Goal: Information Seeking & Learning: Check status

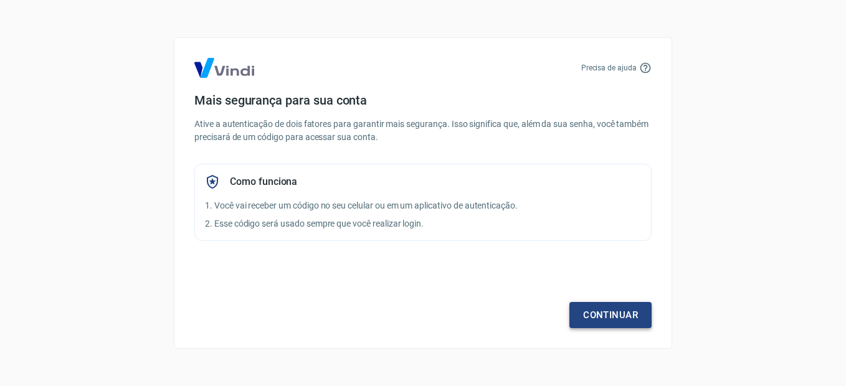
click at [599, 313] on link "Continuar" at bounding box center [611, 315] width 82 height 26
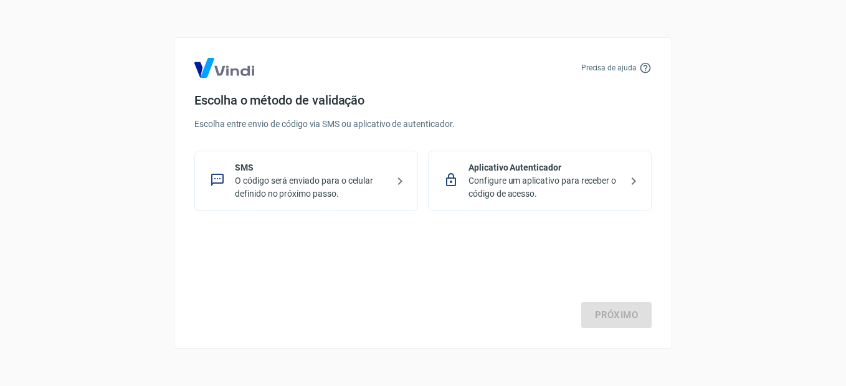
click at [278, 178] on p "O código será enviado para o celular definido no próximo passo." at bounding box center [311, 187] width 153 height 26
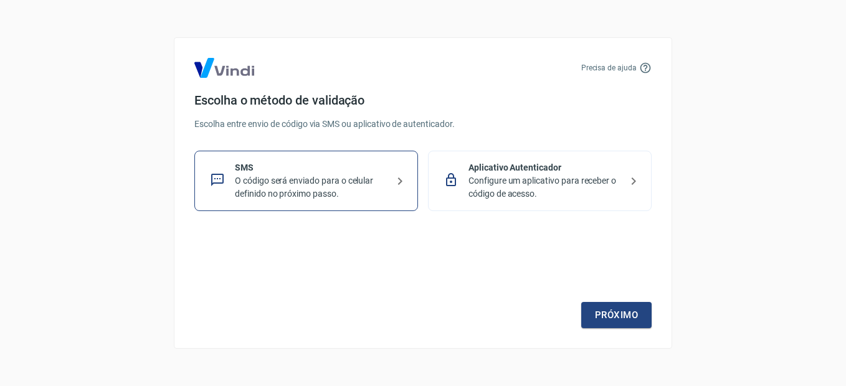
click at [298, 189] on p "O código será enviado para o celular definido no próximo passo." at bounding box center [311, 187] width 153 height 26
click at [620, 317] on link "Próximo" at bounding box center [616, 315] width 70 height 26
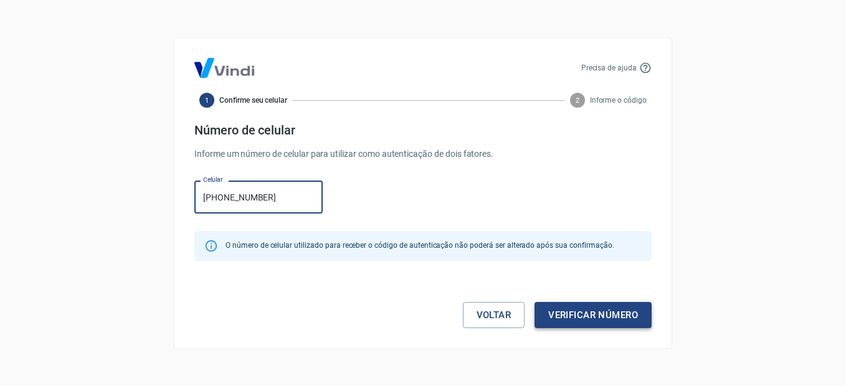
type input "[PHONE_NUMBER]"
click at [621, 316] on button "Verificar número" at bounding box center [593, 315] width 117 height 26
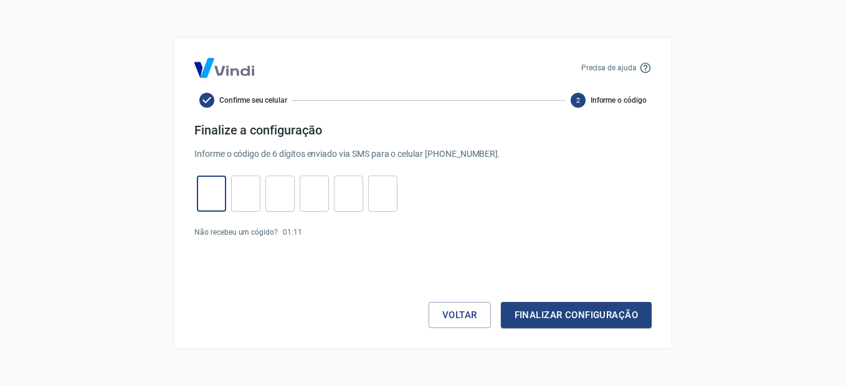
click at [216, 193] on input "tel" at bounding box center [211, 194] width 29 height 27
type input "0"
type input "2"
type input "3"
type input "2"
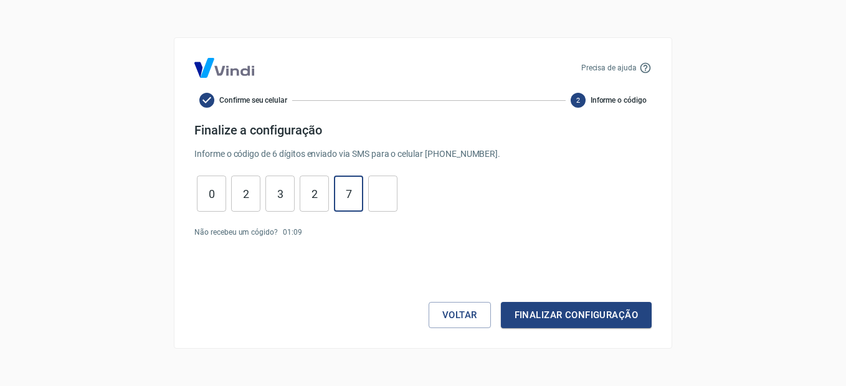
type input "7"
type input "9"
click at [563, 322] on button "Finalizar configuração" at bounding box center [576, 315] width 151 height 26
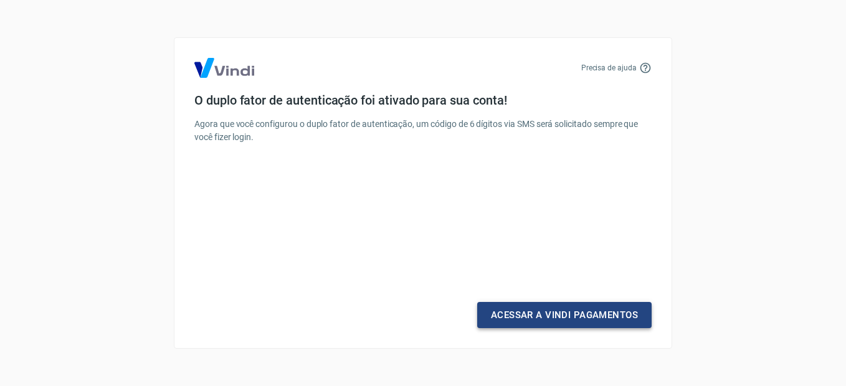
click at [552, 319] on link "Acessar a Vindi Pagamentos" at bounding box center [564, 315] width 174 height 26
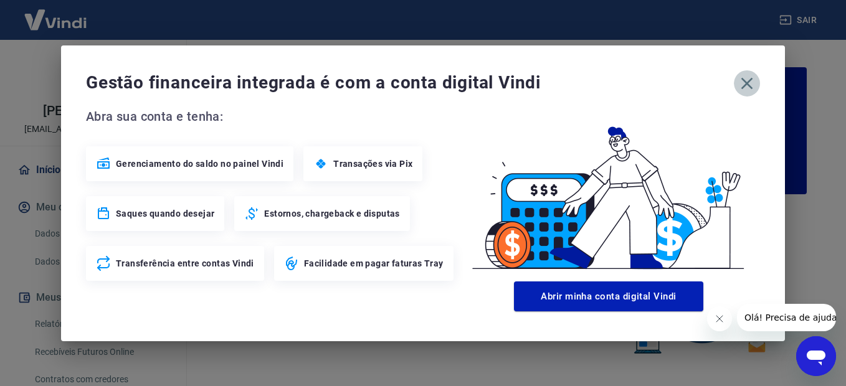
click at [747, 87] on icon "button" at bounding box center [747, 84] width 20 height 20
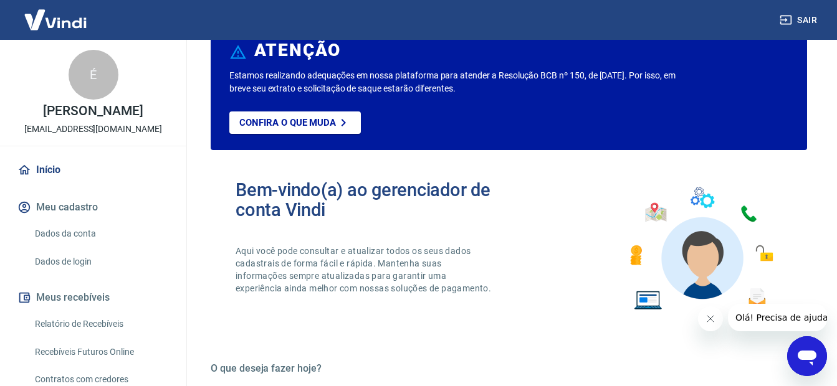
scroll to position [62, 0]
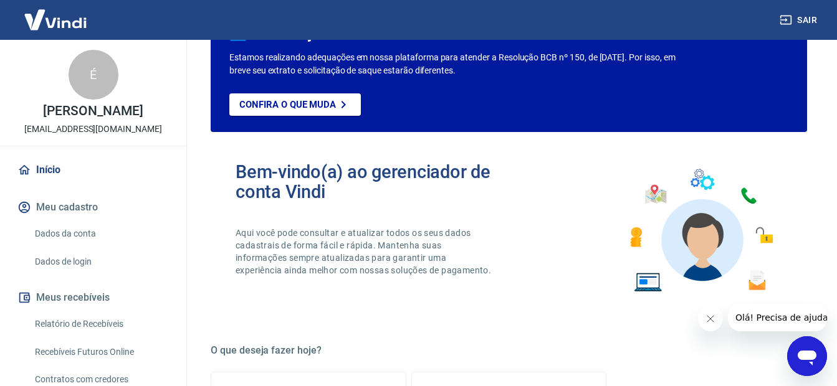
click at [705, 320] on icon "Fechar mensagem da empresa" at bounding box center [710, 319] width 10 height 10
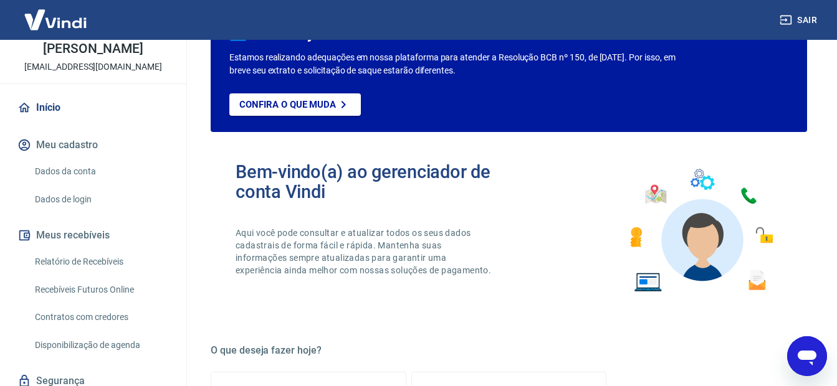
click at [54, 176] on link "Dados da conta" at bounding box center [100, 172] width 141 height 26
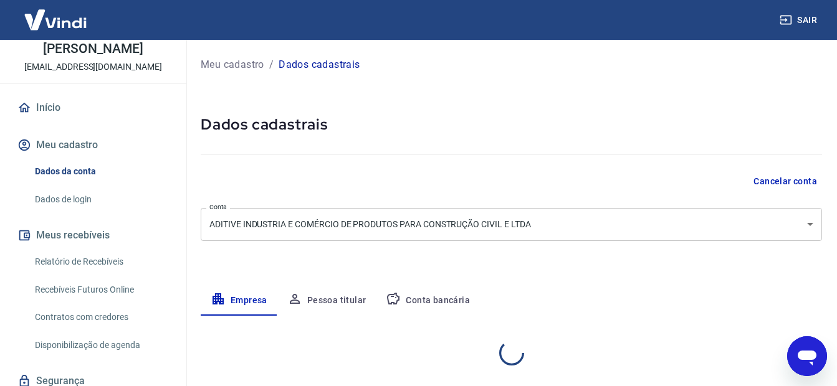
select select "SP"
select select "business"
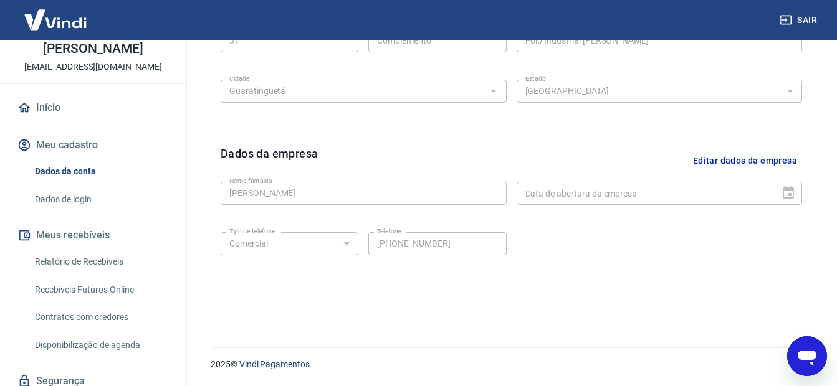
click at [56, 199] on link "Dados de login" at bounding box center [100, 200] width 141 height 26
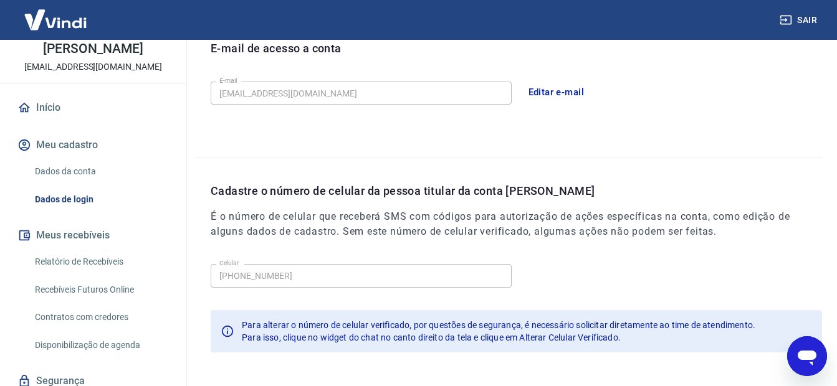
scroll to position [412, 0]
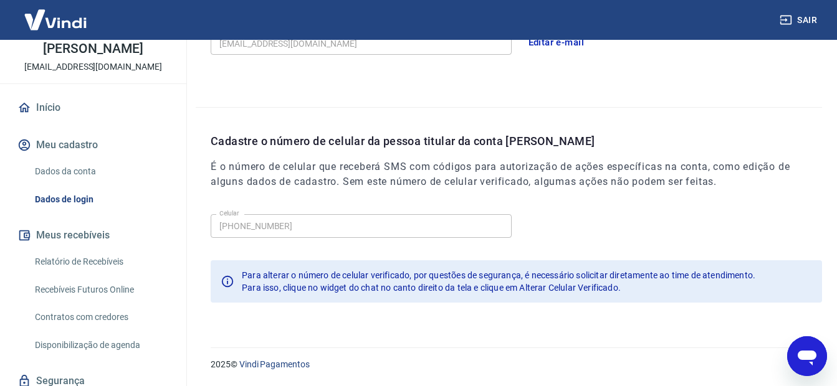
click at [83, 257] on link "Relatório de Recebíveis" at bounding box center [100, 262] width 141 height 26
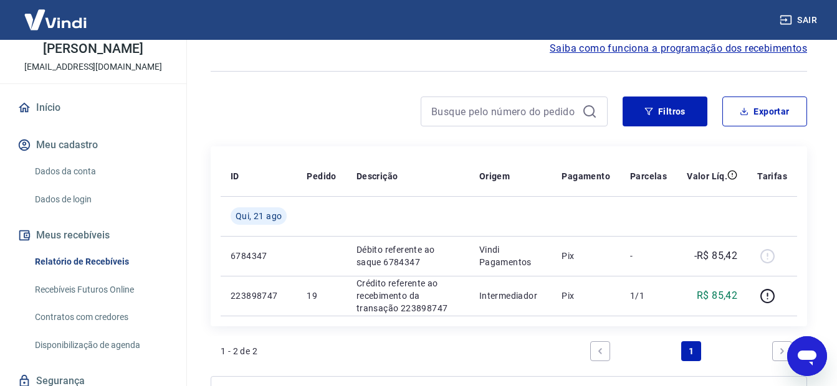
scroll to position [60, 0]
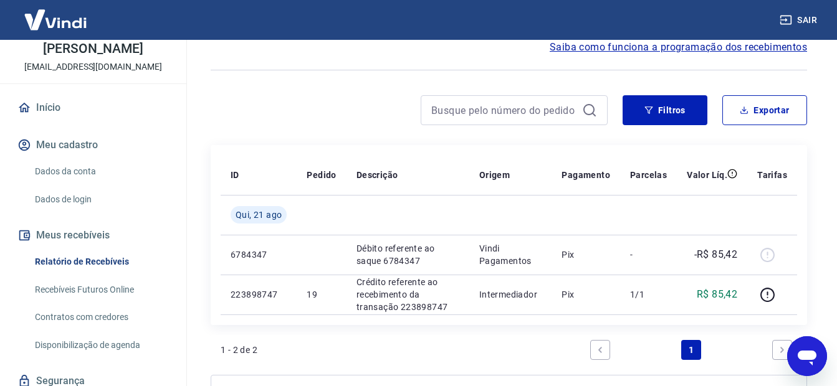
click at [814, 66] on div "Início / Meus Recebíveis / Relatório de Recebíveis Relatório de Recebíveis Saib…" at bounding box center [509, 223] width 626 height 486
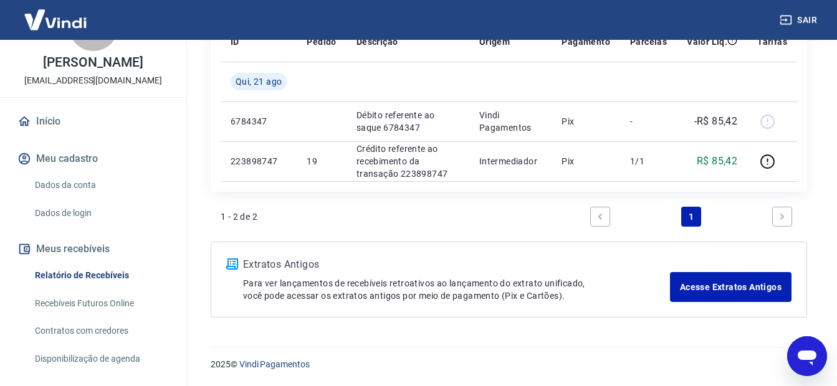
scroll to position [0, 0]
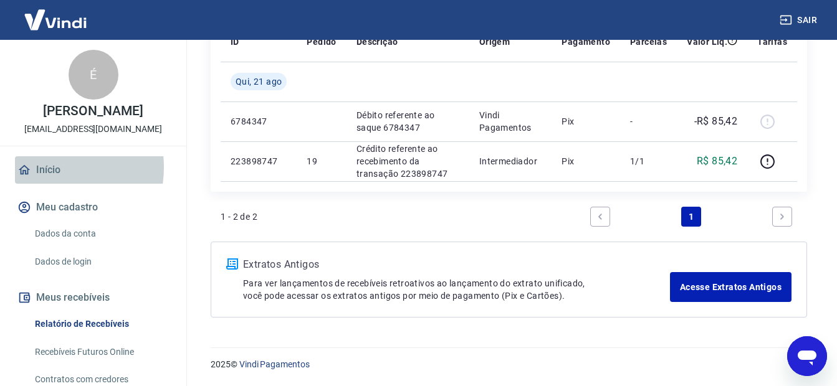
click at [47, 168] on link "Início" at bounding box center [93, 169] width 156 height 27
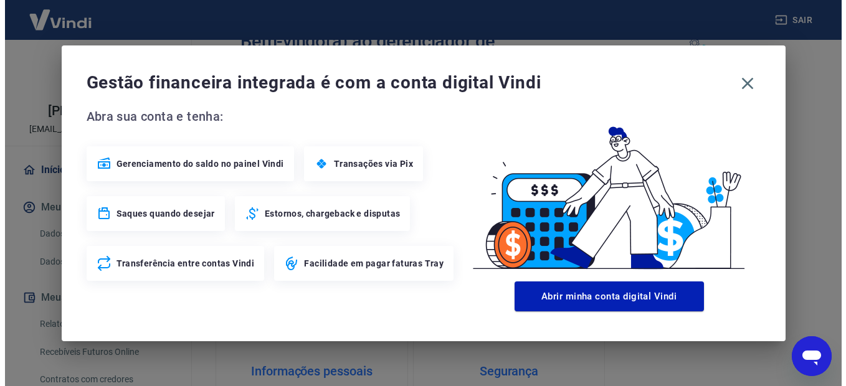
scroll to position [765, 0]
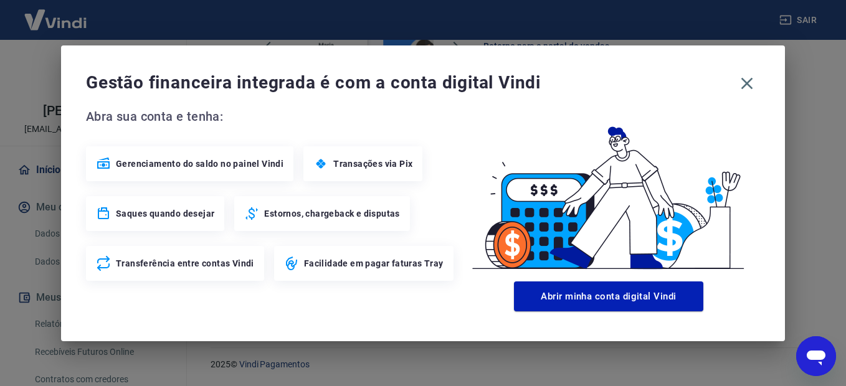
drag, startPoint x: 751, startPoint y: 82, endPoint x: 72, endPoint y: 163, distance: 683.9
click at [87, 160] on div "Gestão financeira integrada é com a conta digital Vindi Abra sua conta e tenha:…" at bounding box center [423, 193] width 724 height 296
click at [148, 217] on span "Saques quando desejar" at bounding box center [165, 214] width 98 height 12
drag, startPoint x: 752, startPoint y: 82, endPoint x: 657, endPoint y: 94, distance: 95.5
click at [752, 83] on icon "button" at bounding box center [747, 84] width 20 height 20
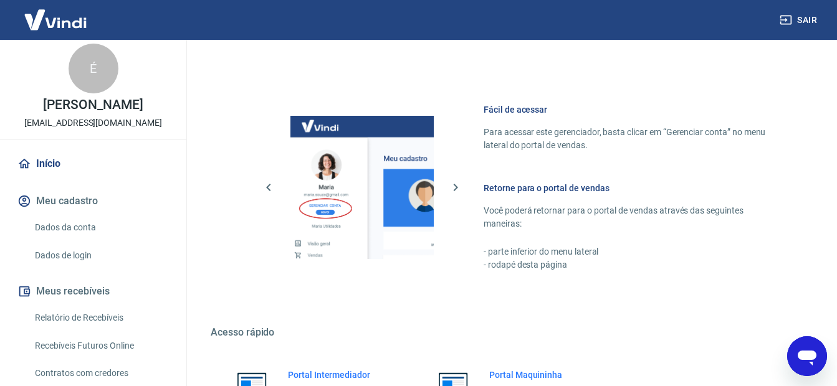
scroll to position [0, 0]
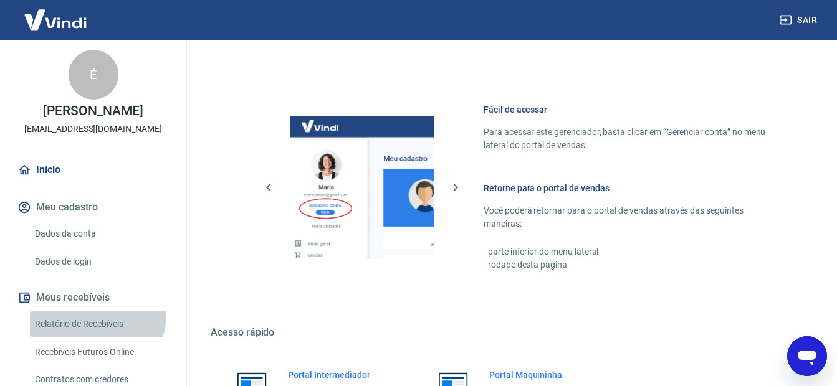
click at [93, 315] on link "Relatório de Recebíveis" at bounding box center [100, 325] width 141 height 26
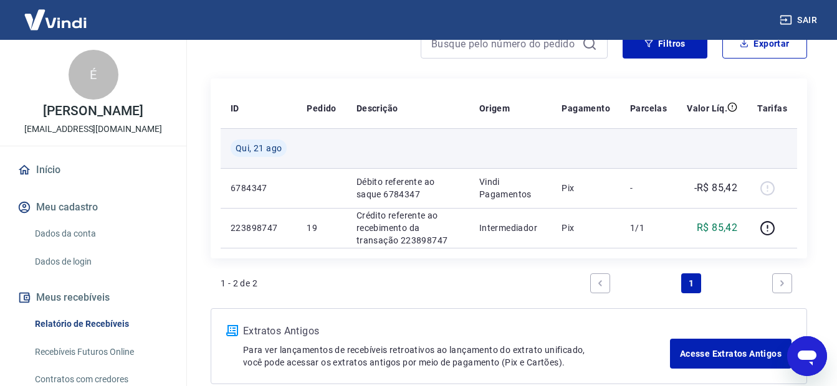
scroll to position [125, 0]
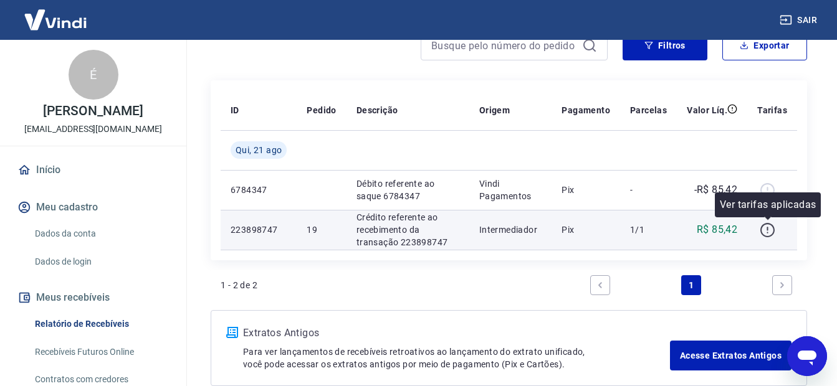
click at [765, 230] on icon "button" at bounding box center [768, 230] width 16 height 16
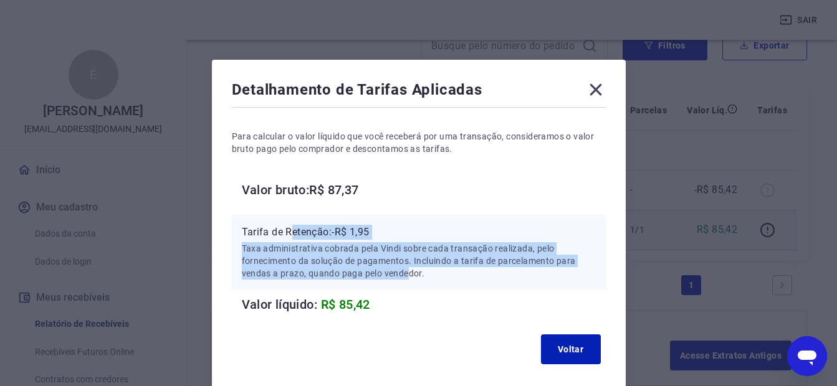
drag, startPoint x: 303, startPoint y: 233, endPoint x: 407, endPoint y: 282, distance: 115.1
click at [407, 282] on div "Tarifa de Retenção: -R$ 1,95 Taxa administrativa cobrada pela Vindi sobre cada …" at bounding box center [419, 252] width 374 height 75
drag, startPoint x: 407, startPoint y: 282, endPoint x: 390, endPoint y: 287, distance: 17.5
click at [390, 287] on div "Tarifa de Retenção: -R$ 1,95 Taxa administrativa cobrada pela Vindi sobre cada …" at bounding box center [419, 252] width 374 height 75
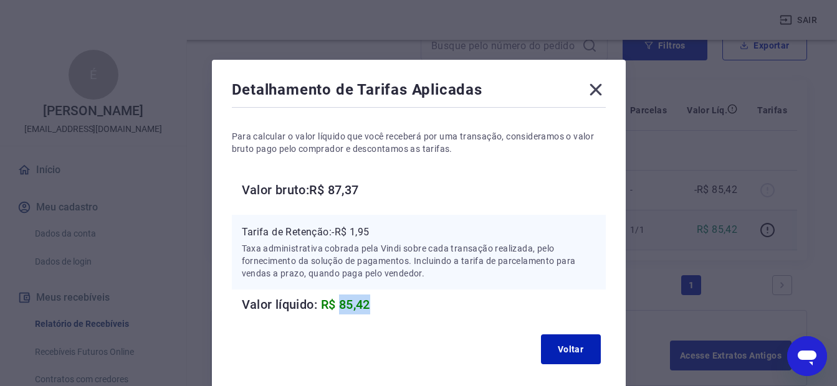
drag, startPoint x: 340, startPoint y: 307, endPoint x: 374, endPoint y: 303, distance: 33.9
click at [374, 303] on h6 "Valor líquido: R$ 85,42" at bounding box center [424, 305] width 364 height 20
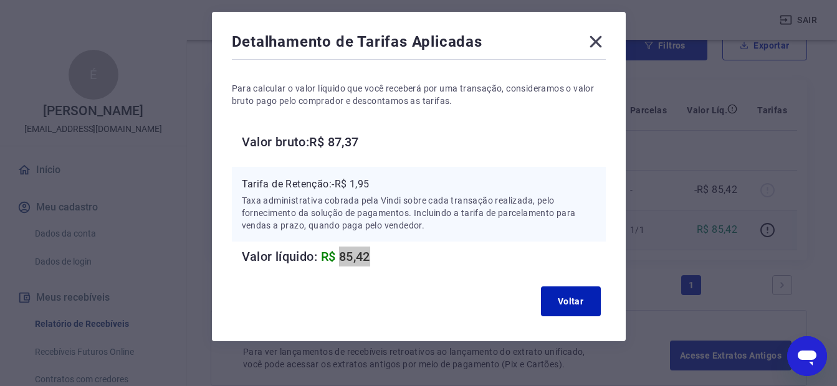
scroll to position [62, 0]
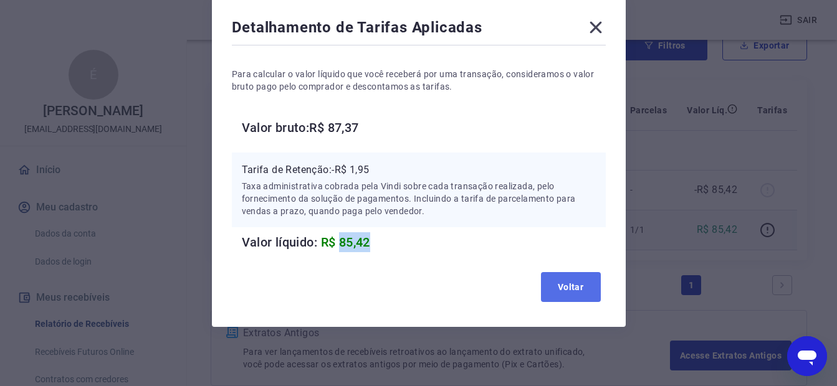
click at [563, 287] on button "Voltar" at bounding box center [571, 287] width 60 height 30
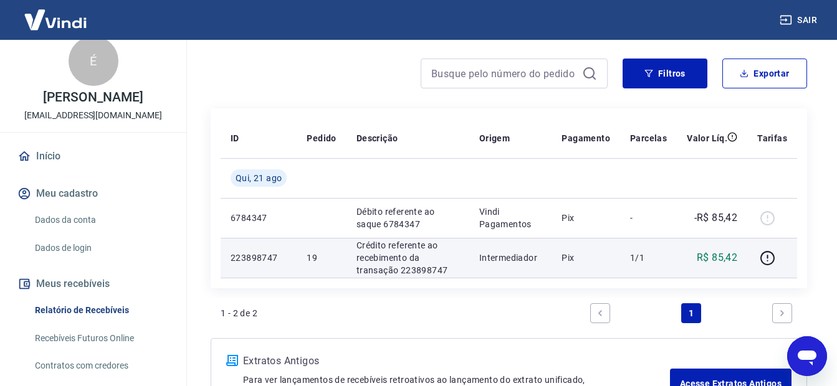
scroll to position [0, 0]
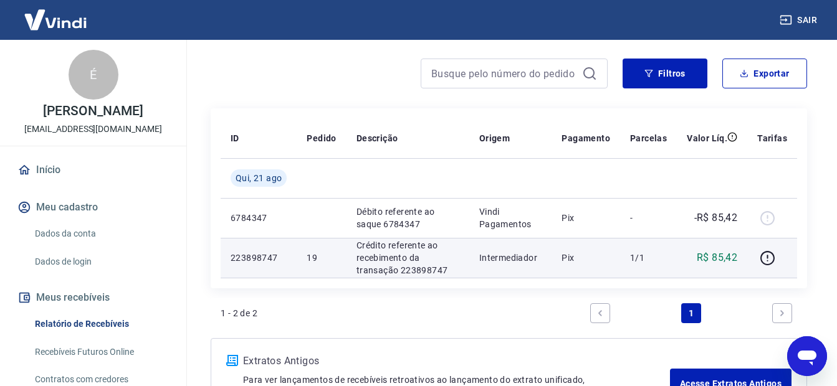
click at [45, 174] on link "Início" at bounding box center [93, 169] width 156 height 27
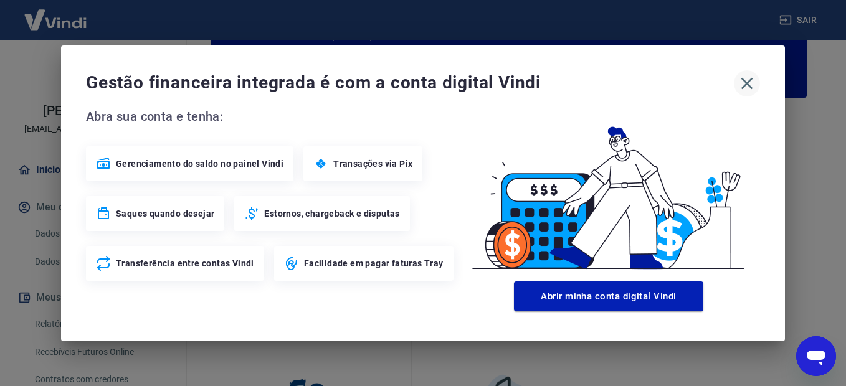
click at [750, 83] on icon "button" at bounding box center [747, 84] width 20 height 20
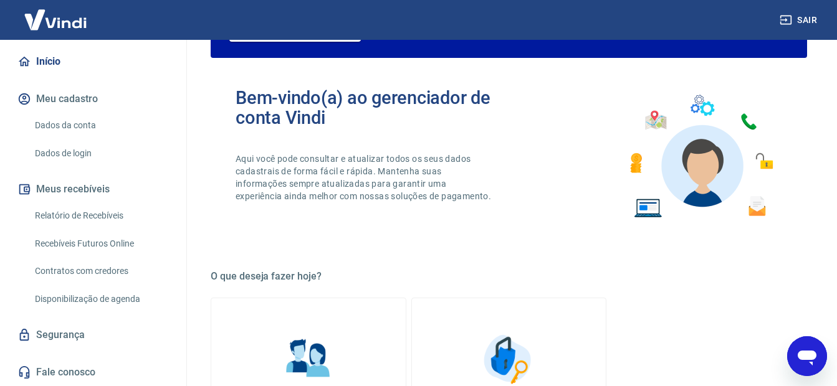
scroll to position [159, 0]
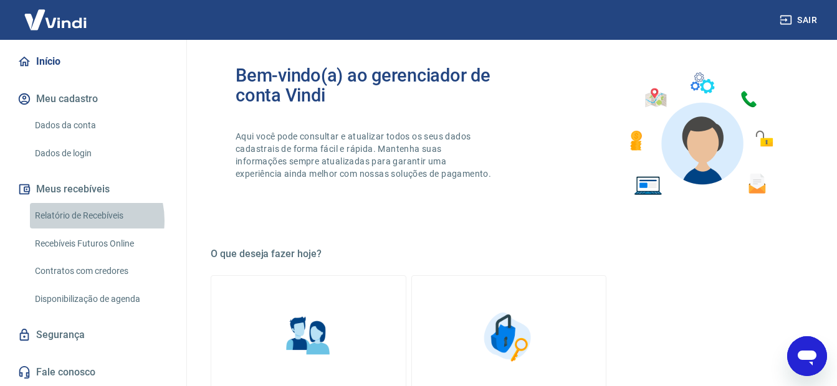
click at [76, 221] on link "Relatório de Recebíveis" at bounding box center [100, 216] width 141 height 26
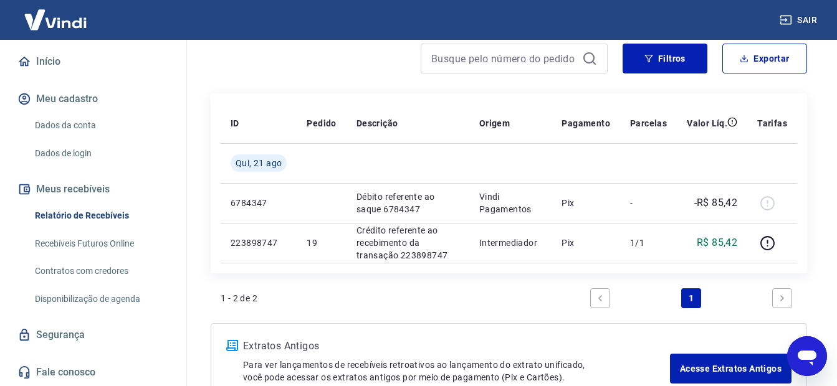
scroll to position [125, 0]
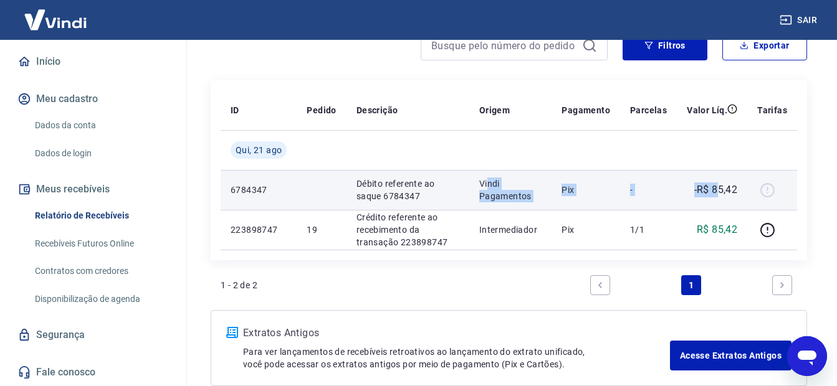
drag, startPoint x: 490, startPoint y: 183, endPoint x: 717, endPoint y: 199, distance: 228.0
click at [717, 199] on tr "6784347 Débito referente ao saque 6784347 Vindi Pagamentos Pix - -R$ 85,42" at bounding box center [509, 190] width 576 height 40
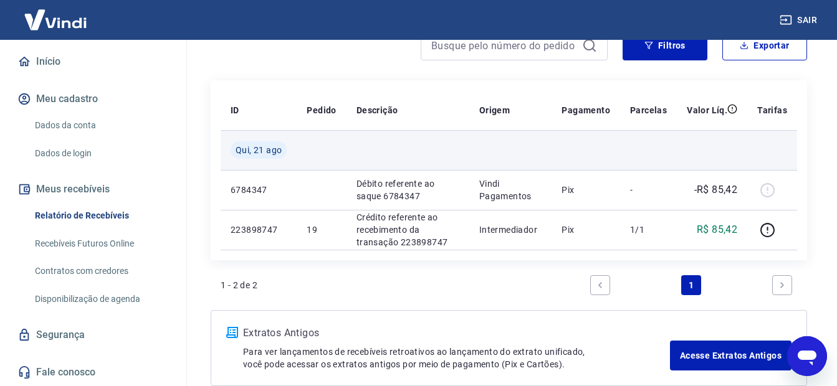
drag, startPoint x: 717, startPoint y: 199, endPoint x: 616, endPoint y: 158, distance: 108.8
click at [616, 158] on td at bounding box center [585, 150] width 69 height 40
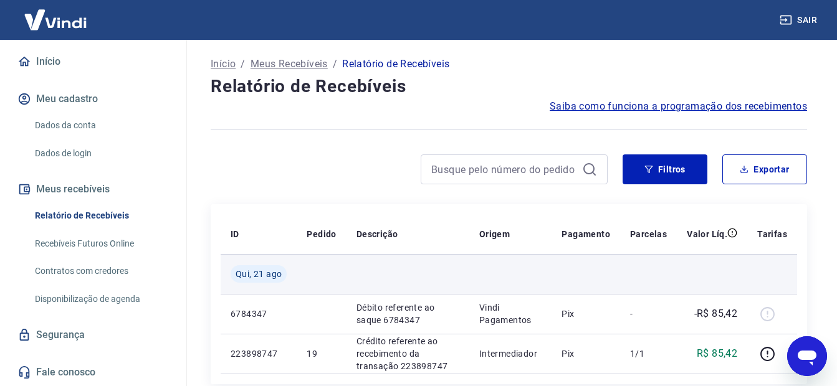
scroll to position [0, 0]
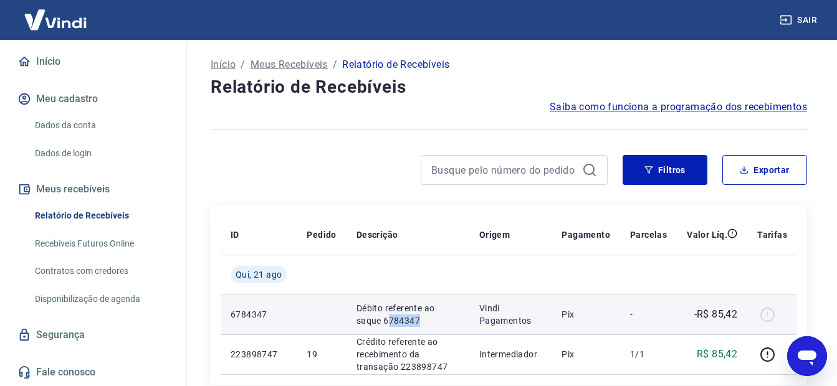
drag, startPoint x: 361, startPoint y: 323, endPoint x: 401, endPoint y: 322, distance: 40.5
click at [401, 322] on p "Débito referente ao saque 6784347" at bounding box center [407, 314] width 103 height 25
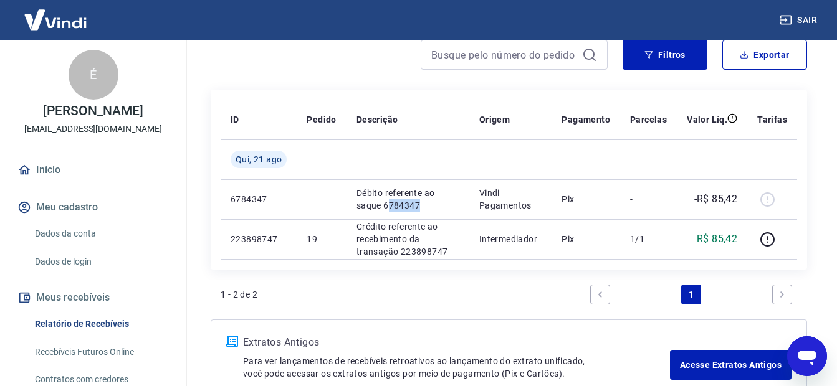
scroll to position [69, 0]
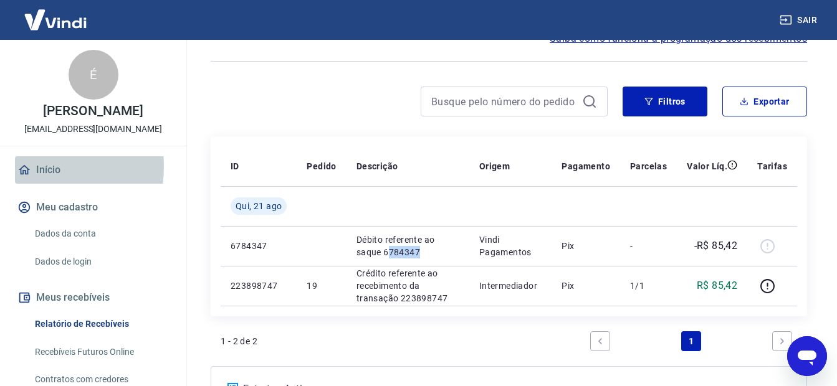
click at [36, 167] on link "Início" at bounding box center [93, 169] width 156 height 27
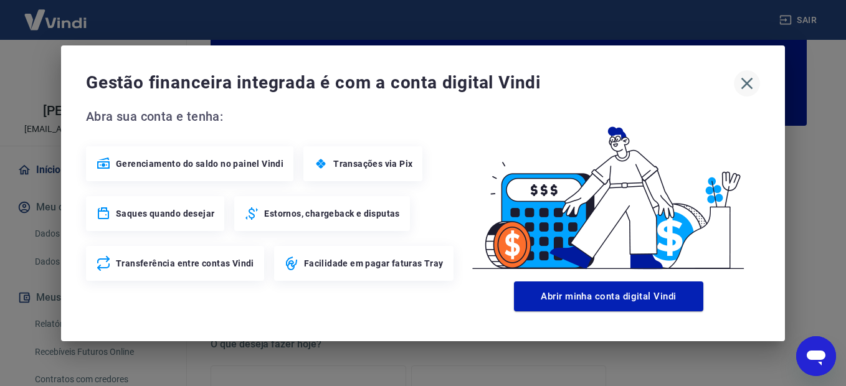
click at [751, 80] on icon "button" at bounding box center [748, 83] width 12 height 12
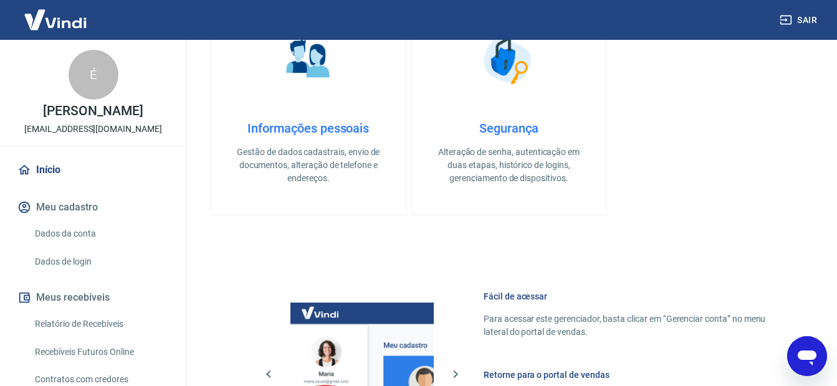
click at [84, 324] on link "Relatório de Recebíveis" at bounding box center [100, 325] width 141 height 26
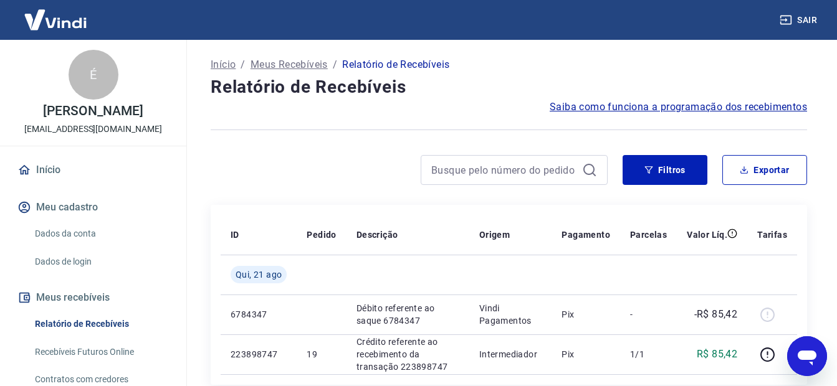
click at [721, 105] on span "Saiba como funciona a programação dos recebimentos" at bounding box center [678, 107] width 257 height 15
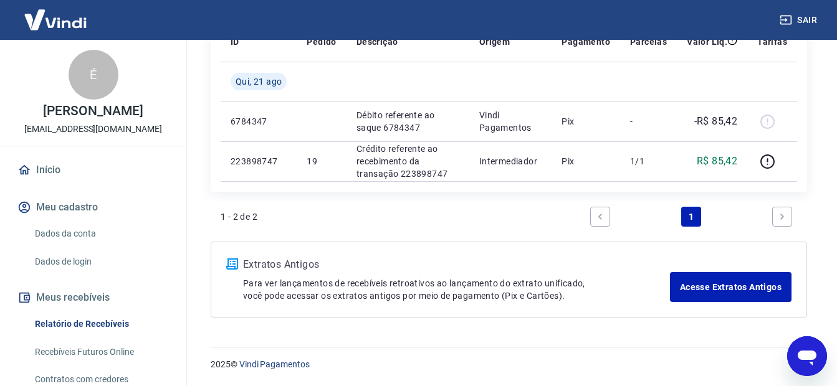
scroll to position [108, 0]
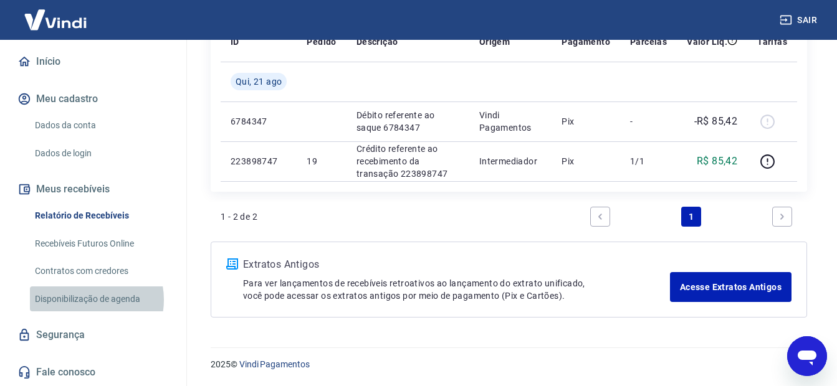
click at [87, 300] on link "Disponibilização de agenda" at bounding box center [100, 300] width 141 height 26
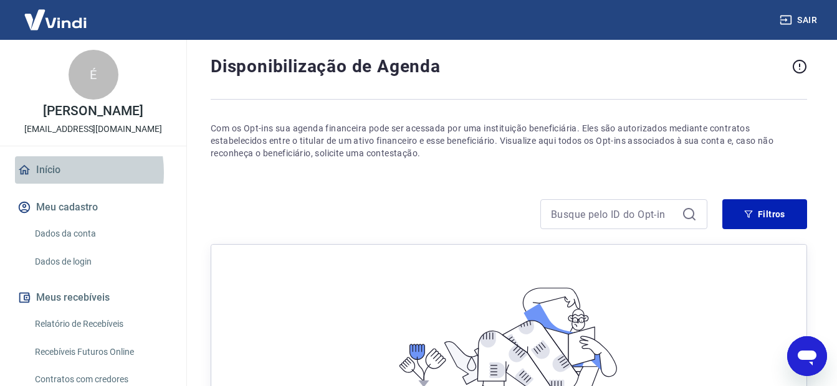
click at [48, 173] on link "Início" at bounding box center [93, 169] width 156 height 27
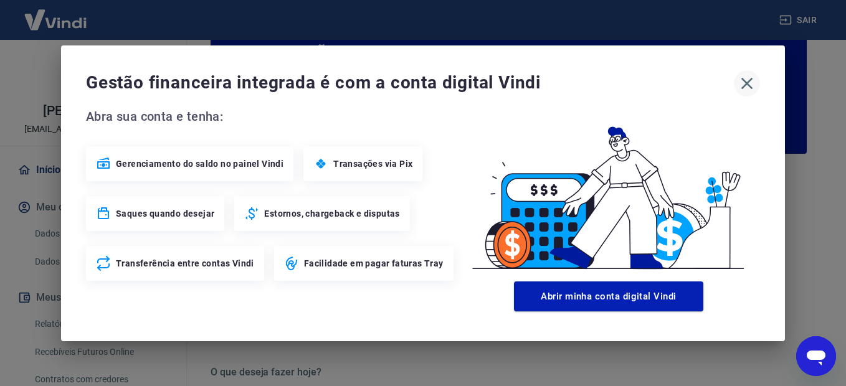
click at [746, 82] on icon "button" at bounding box center [748, 83] width 12 height 12
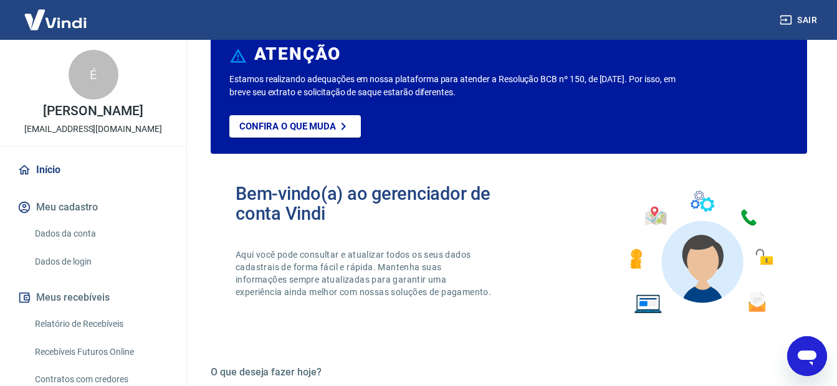
click at [79, 329] on link "Relatório de Recebíveis" at bounding box center [100, 325] width 141 height 26
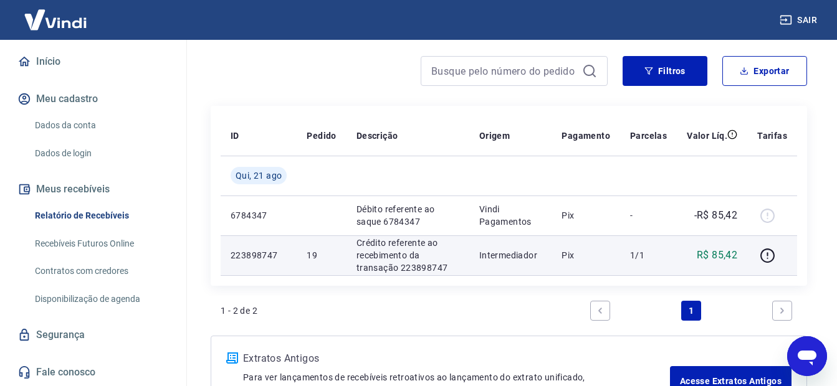
scroll to position [125, 0]
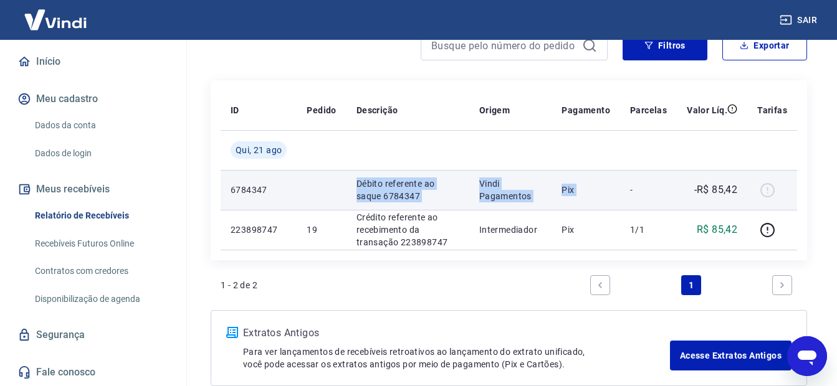
drag, startPoint x: 353, startPoint y: 183, endPoint x: 629, endPoint y: 202, distance: 277.3
click at [629, 202] on tr "6784347 Débito referente ao saque 6784347 Vindi Pagamentos Pix - -R$ 85,42" at bounding box center [509, 190] width 576 height 40
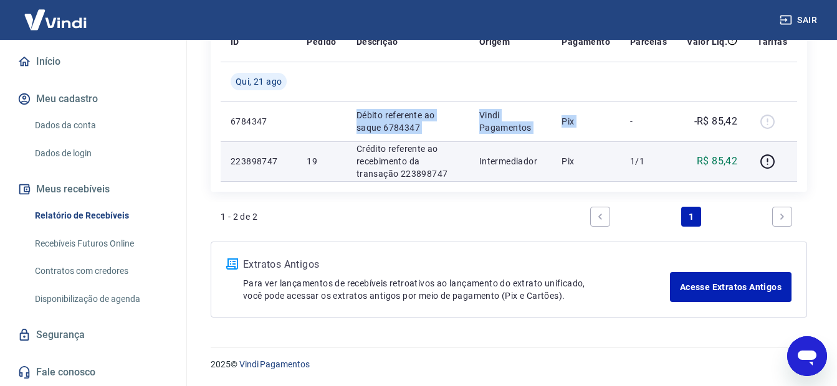
scroll to position [131, 0]
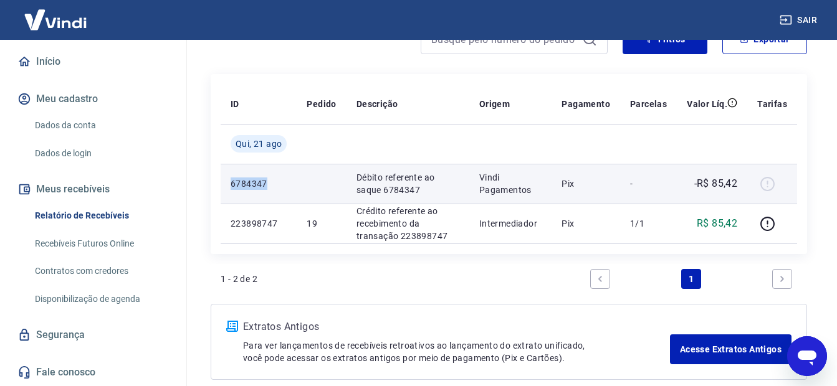
drag, startPoint x: 233, startPoint y: 188, endPoint x: 280, endPoint y: 188, distance: 46.7
click at [280, 188] on p "6784347" at bounding box center [259, 184] width 56 height 12
drag, startPoint x: 357, startPoint y: 194, endPoint x: 370, endPoint y: 194, distance: 12.5
click at [370, 194] on p "Débito referente ao saque 6784347" at bounding box center [407, 183] width 103 height 25
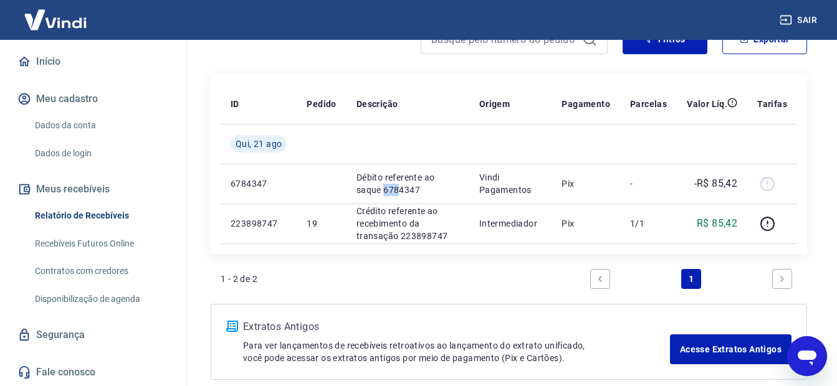
click at [59, 267] on link "Contratos com credores" at bounding box center [100, 272] width 141 height 26
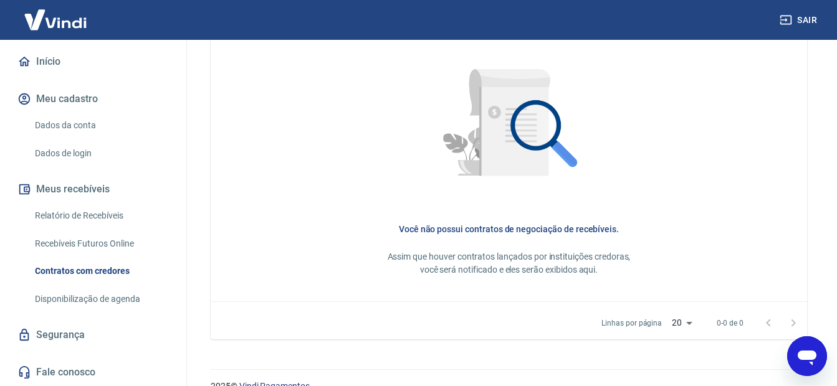
scroll to position [606, 0]
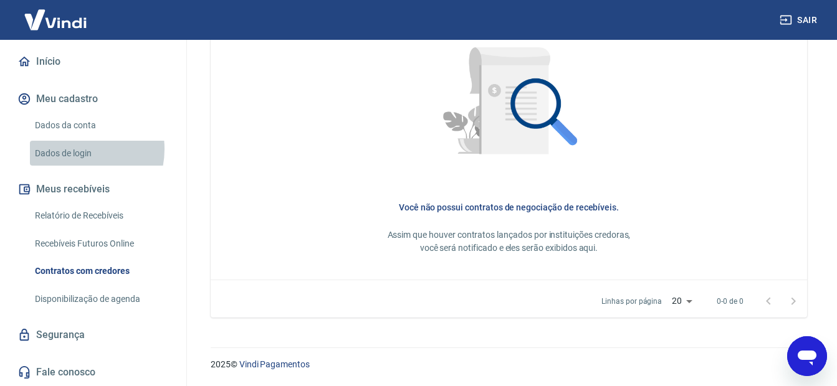
click at [74, 149] on link "Dados de login" at bounding box center [100, 154] width 141 height 26
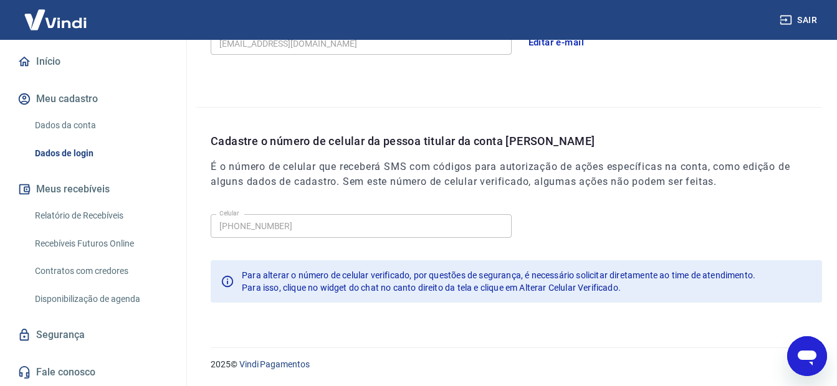
scroll to position [350, 0]
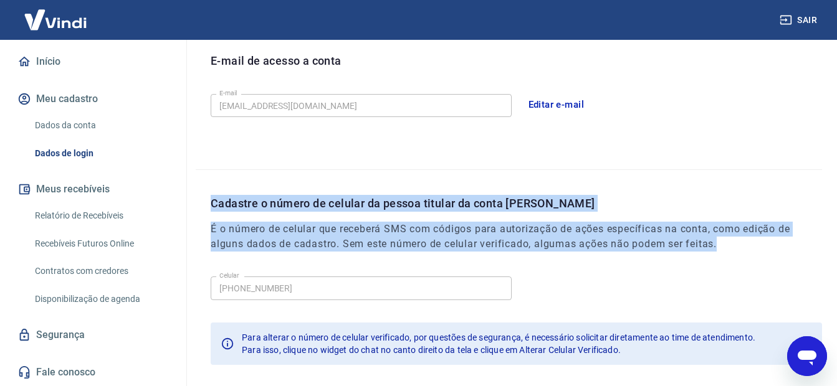
drag, startPoint x: 214, startPoint y: 198, endPoint x: 723, endPoint y: 251, distance: 511.3
click at [723, 251] on div "Cadastre o número de celular da pessoa titular da conta [PERSON_NAME] É o númer…" at bounding box center [516, 233] width 611 height 77
click at [212, 207] on p "Cadastre o número de celular da pessoa titular da conta [PERSON_NAME]" at bounding box center [516, 203] width 611 height 17
drag, startPoint x: 219, startPoint y: 203, endPoint x: 736, endPoint y: 247, distance: 519.0
click at [737, 247] on div "Cadastre o número de celular da pessoa titular da conta [PERSON_NAME] É o númer…" at bounding box center [516, 233] width 611 height 77
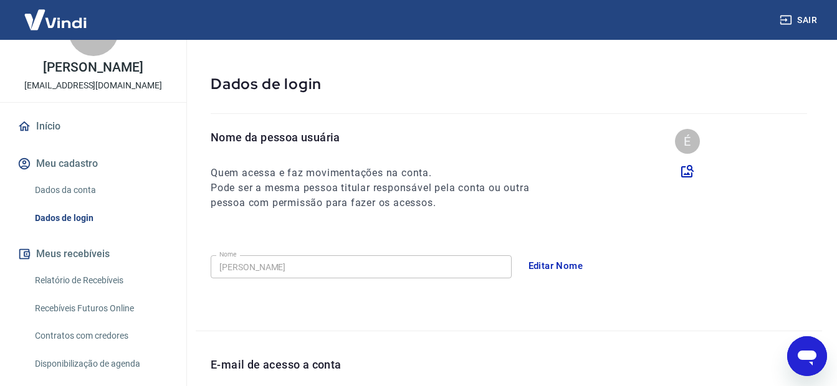
scroll to position [0, 0]
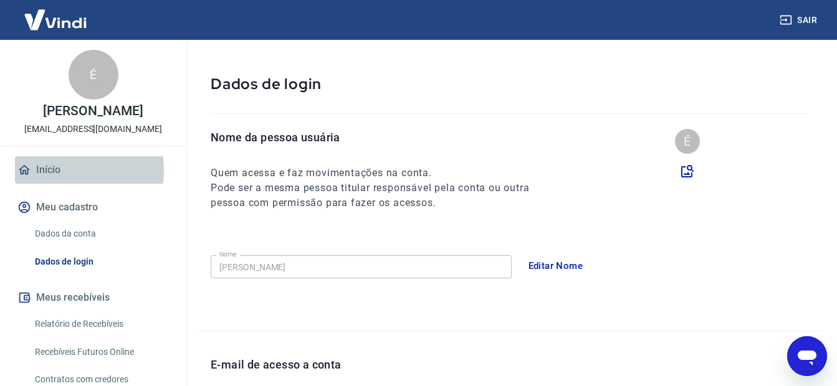
click at [54, 171] on link "Início" at bounding box center [93, 169] width 156 height 27
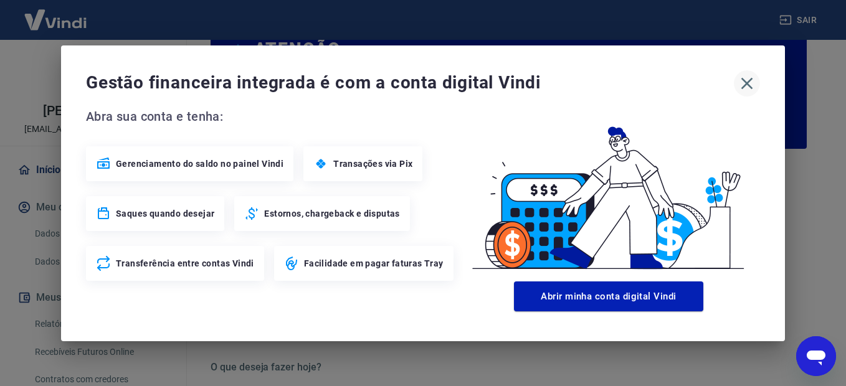
click at [753, 84] on icon "button" at bounding box center [747, 84] width 20 height 20
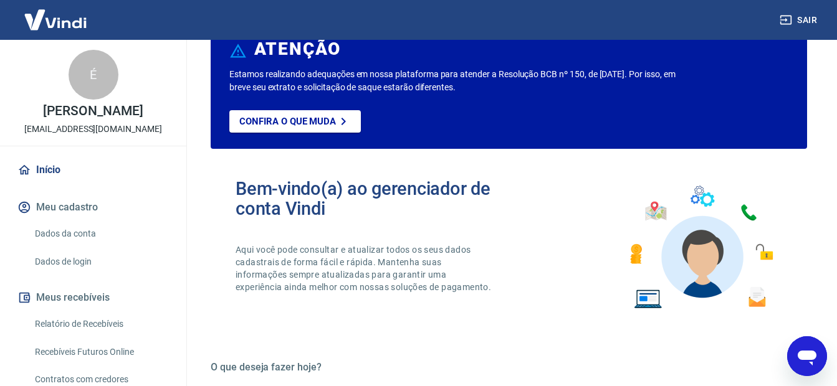
click at [69, 322] on link "Relatório de Recebíveis" at bounding box center [100, 325] width 141 height 26
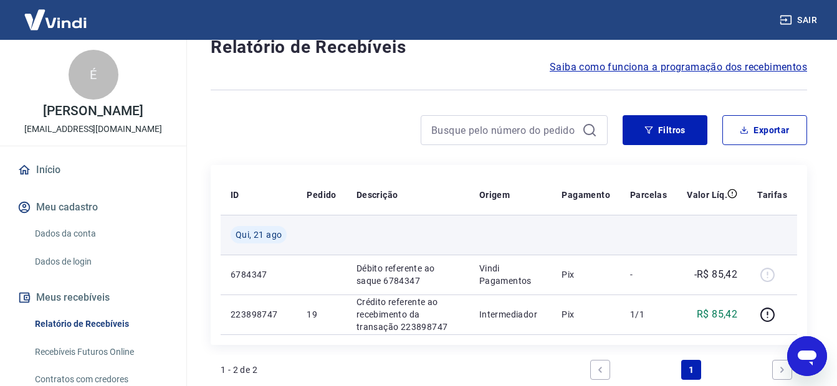
scroll to position [62, 0]
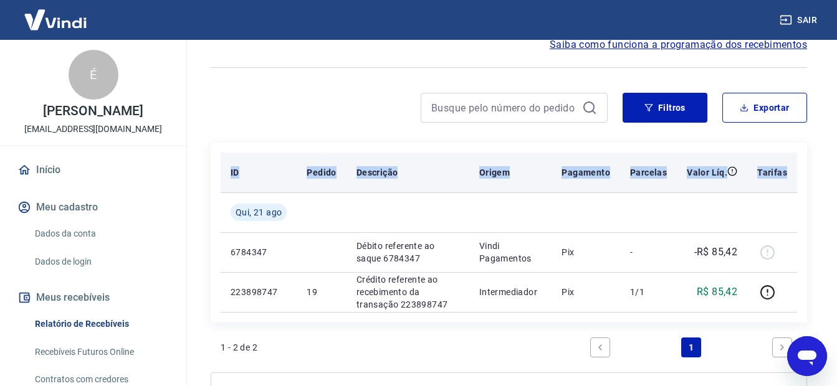
drag, startPoint x: 231, startPoint y: 173, endPoint x: 791, endPoint y: 173, distance: 560.2
click at [791, 173] on tr "ID Pedido Descrição Origem Pagamento Parcelas Valor Líq. Tarifas" at bounding box center [509, 173] width 576 height 40
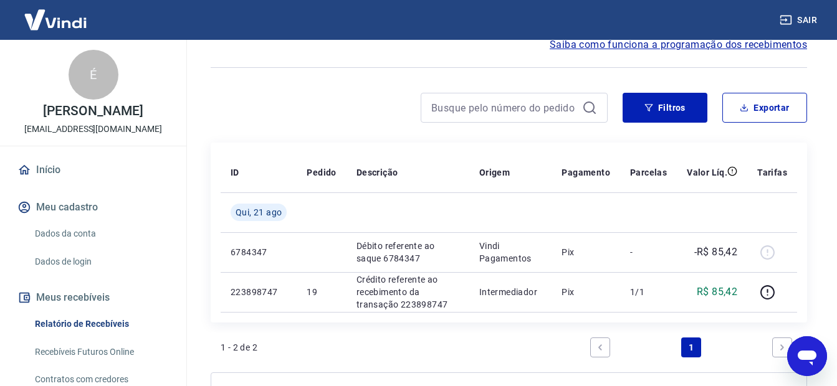
drag, startPoint x: 791, startPoint y: 173, endPoint x: 682, endPoint y: 138, distance: 114.1
click at [682, 138] on div "Início / Meus Recebíveis / Relatório de Recebíveis Relatório de Recebíveis Saib…" at bounding box center [509, 221] width 626 height 486
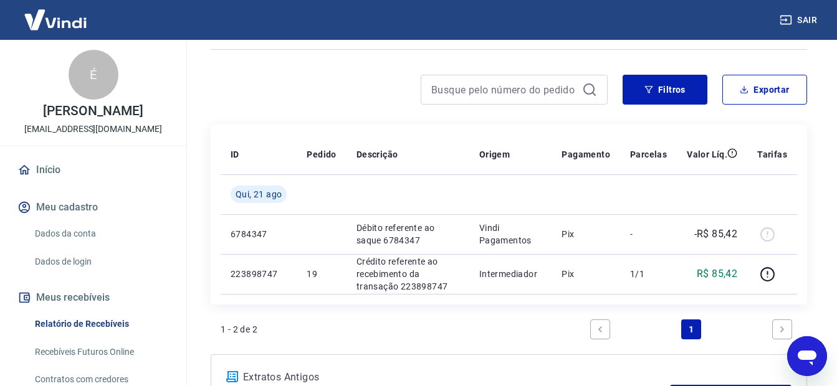
scroll to position [85, 0]
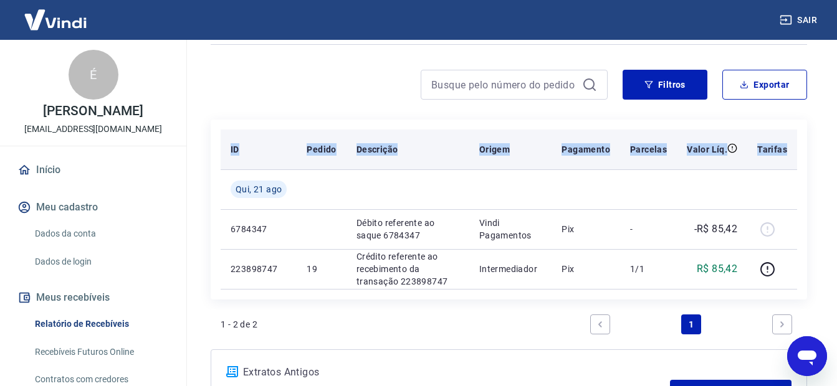
drag, startPoint x: 229, startPoint y: 150, endPoint x: 791, endPoint y: 151, distance: 562.1
click at [791, 151] on tr "ID Pedido Descrição Origem Pagamento Parcelas Valor Líq. Tarifas" at bounding box center [509, 150] width 576 height 40
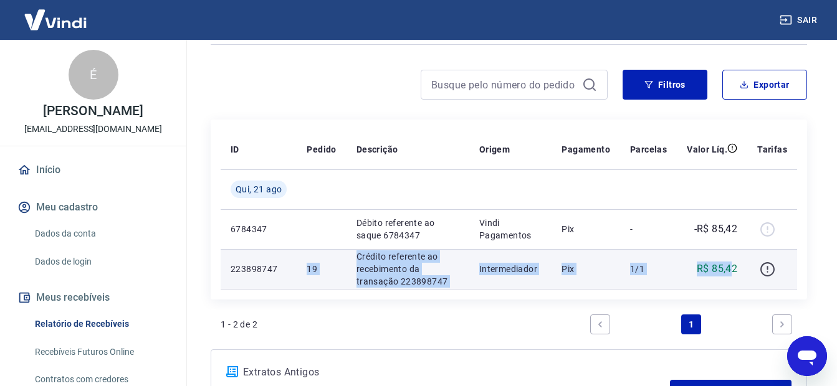
drag, startPoint x: 306, startPoint y: 273, endPoint x: 770, endPoint y: 271, distance: 463.6
click at [735, 273] on tr "223898747 19 Crédito referente ao recebimento da transação 223898747 Intermedia…" at bounding box center [509, 269] width 576 height 40
click at [770, 271] on icon "button" at bounding box center [768, 270] width 16 height 16
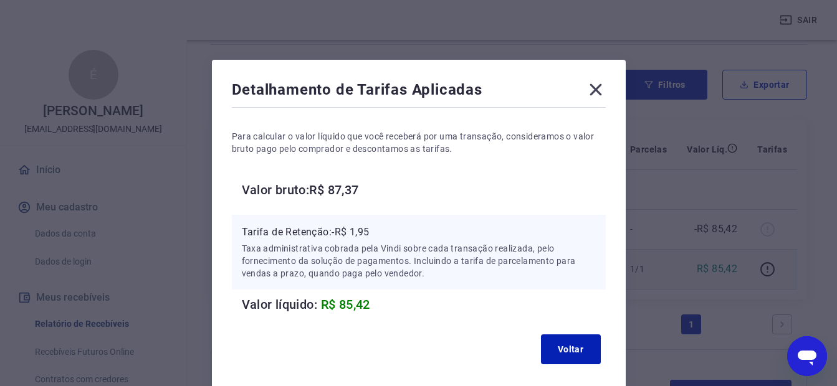
click at [599, 93] on icon at bounding box center [595, 90] width 12 height 12
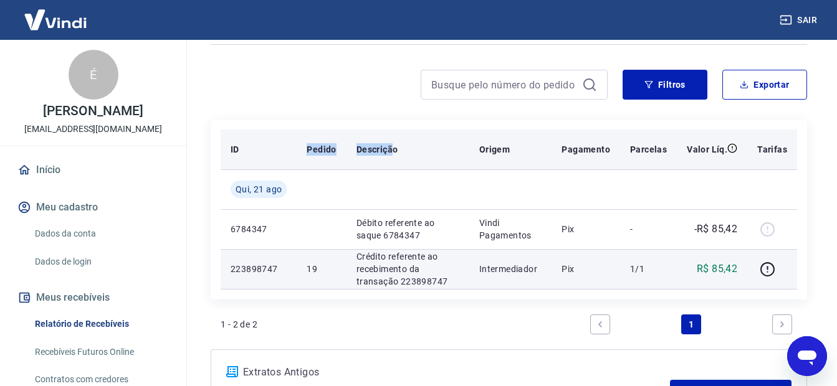
drag, startPoint x: 308, startPoint y: 152, endPoint x: 391, endPoint y: 150, distance: 82.9
click at [391, 150] on tr "ID Pedido Descrição Origem Pagamento Parcelas Valor Líq. Tarifas" at bounding box center [509, 150] width 576 height 40
drag, startPoint x: 233, startPoint y: 149, endPoint x: 793, endPoint y: 151, distance: 559.6
click at [793, 151] on tr "ID Pedido Descrição Origem Pagamento Parcelas Valor Líq. Tarifas" at bounding box center [509, 150] width 576 height 40
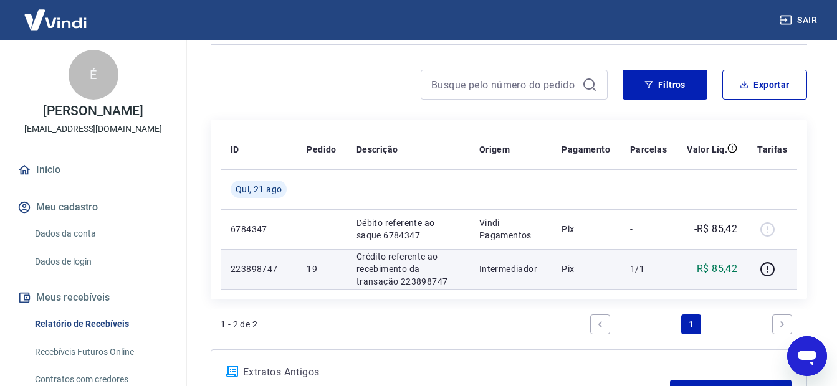
drag, startPoint x: 793, startPoint y: 151, endPoint x: 599, endPoint y: 115, distance: 196.6
click at [599, 115] on div "Início / Meus Recebíveis / Relatório de Recebíveis Relatório de Recebíveis Saib…" at bounding box center [509, 198] width 626 height 486
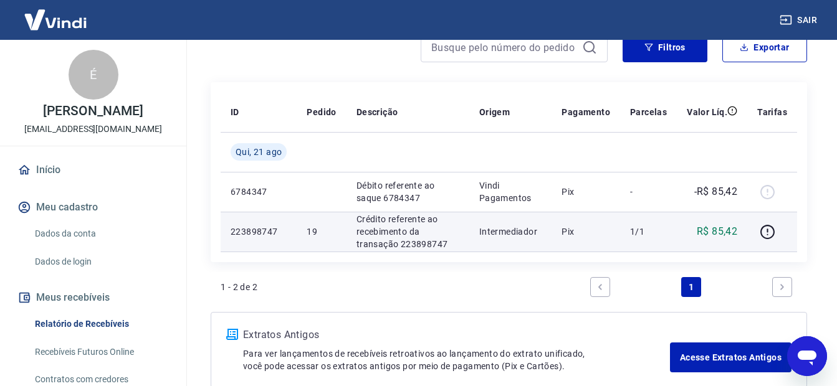
scroll to position [121, 0]
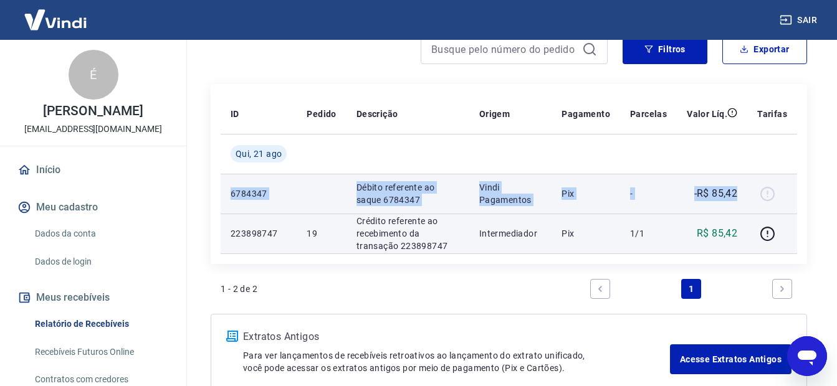
drag, startPoint x: 229, startPoint y: 191, endPoint x: 735, endPoint y: 190, distance: 506.0
click at [735, 190] on tr "6784347 Débito referente ao saque 6784347 Vindi Pagamentos Pix - -R$ 85,42" at bounding box center [509, 194] width 576 height 40
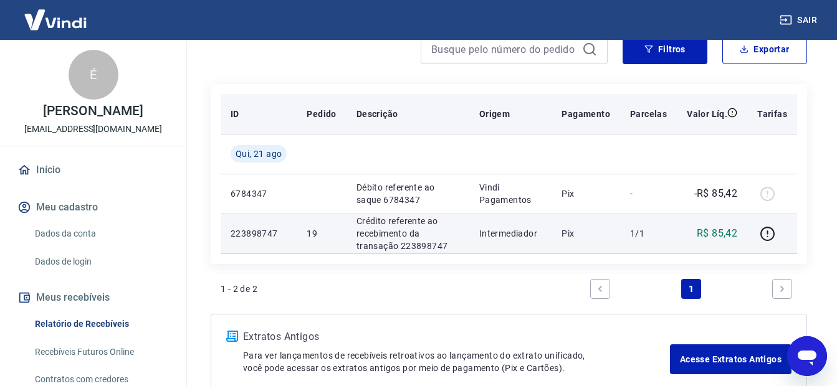
click at [327, 120] on p "Pedido" at bounding box center [321, 114] width 29 height 12
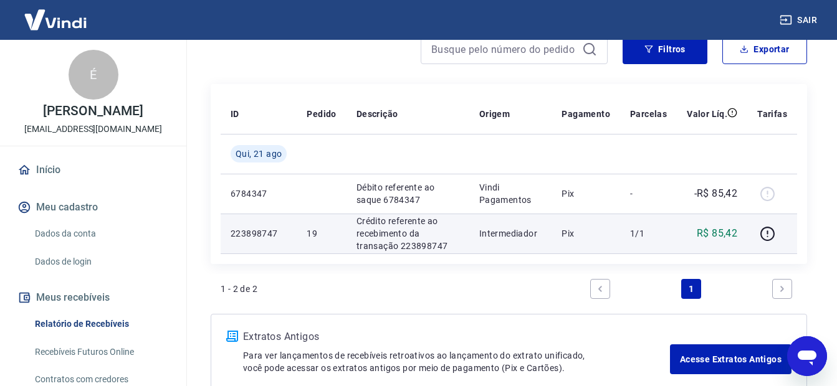
drag, startPoint x: 227, startPoint y: 115, endPoint x: 788, endPoint y: 233, distance: 572.6
click at [788, 233] on table "ID Pedido Descrição Origem Pagamento Parcelas Valor Líq. [PERSON_NAME] [DATE] 6…" at bounding box center [509, 174] width 576 height 160
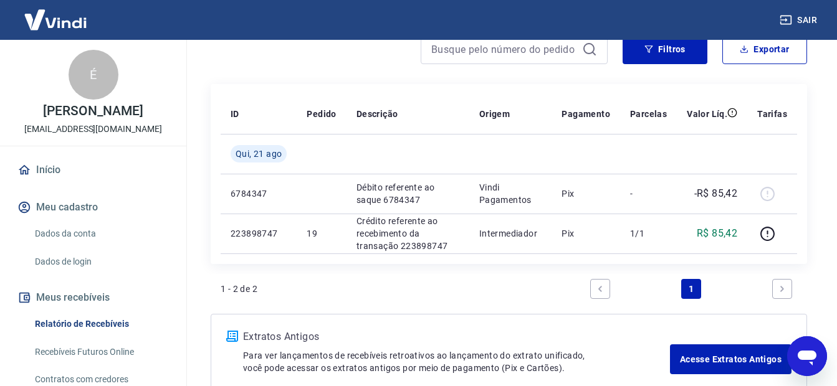
drag, startPoint x: 761, startPoint y: 146, endPoint x: 508, endPoint y: 75, distance: 263.2
click at [508, 75] on div "Início / Meus Recebíveis / Relatório de Recebíveis Relatório de Recebíveis Saib…" at bounding box center [509, 162] width 626 height 486
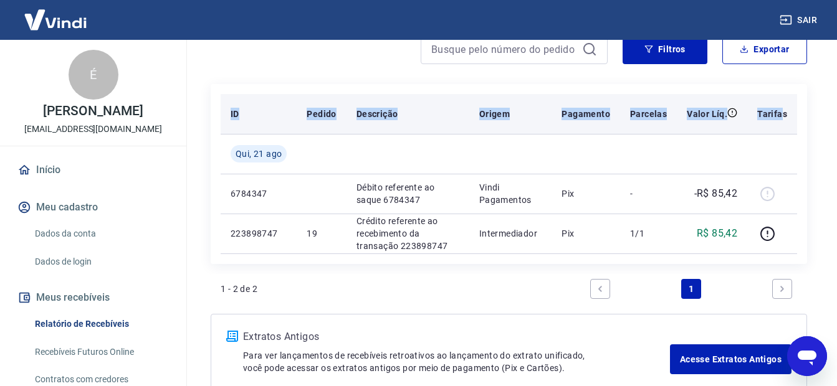
drag, startPoint x: 232, startPoint y: 113, endPoint x: 782, endPoint y: 122, distance: 550.3
click at [782, 122] on tr "ID Pedido Descrição Origem Pagamento Parcelas Valor Líq. Tarifas" at bounding box center [509, 114] width 576 height 40
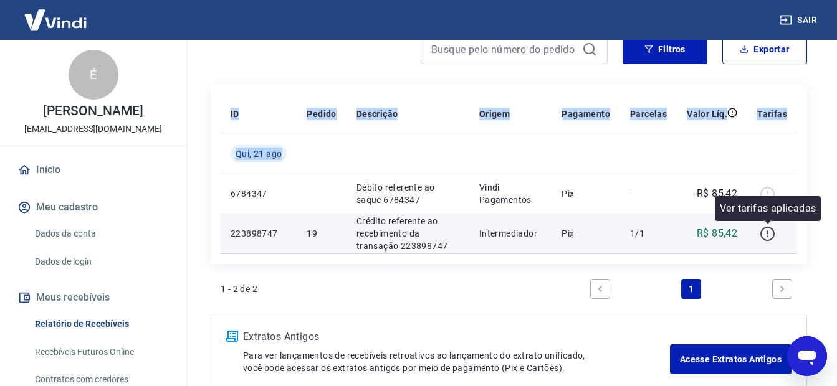
drag, startPoint x: 229, startPoint y: 190, endPoint x: 771, endPoint y: 234, distance: 543.9
click at [771, 234] on tbody "[DATE] 6784347 Débito referente ao saque 6784347 Vindi Pagamentos Pix - -R$ 85,…" at bounding box center [509, 194] width 576 height 120
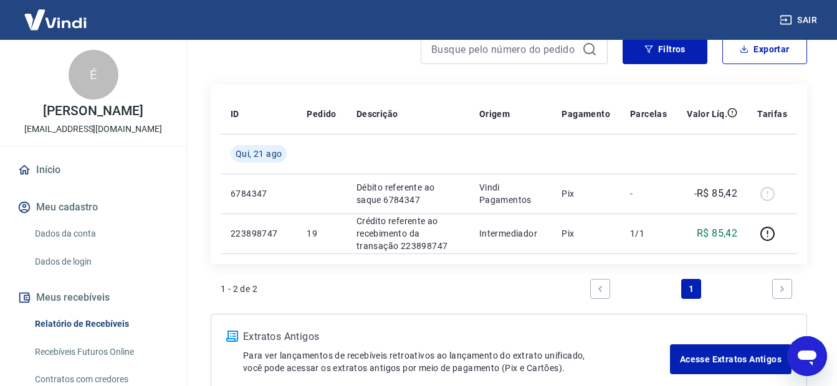
click at [436, 265] on div "ID Pedido Descrição Origem Pagamento Parcelas Valor Líq. [PERSON_NAME] [DATE] 6…" at bounding box center [509, 199] width 596 height 230
drag, startPoint x: 231, startPoint y: 113, endPoint x: 802, endPoint y: 112, distance: 570.8
click at [802, 112] on div "ID Pedido Descrição Origem Pagamento Parcelas Valor Líq. [PERSON_NAME] [DATE] 6…" at bounding box center [509, 174] width 596 height 180
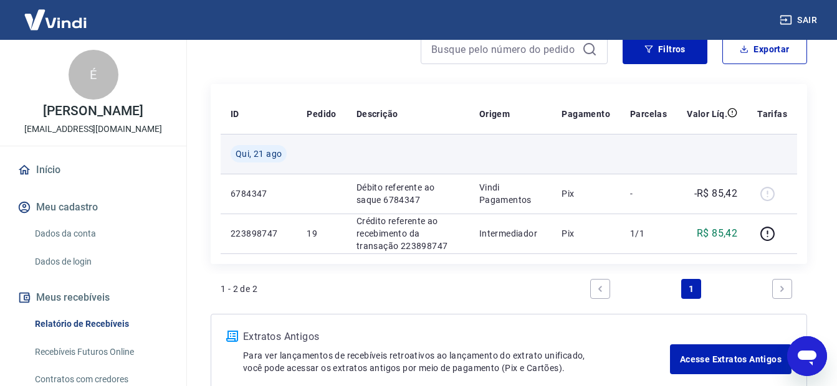
click at [458, 153] on td at bounding box center [407, 154] width 123 height 40
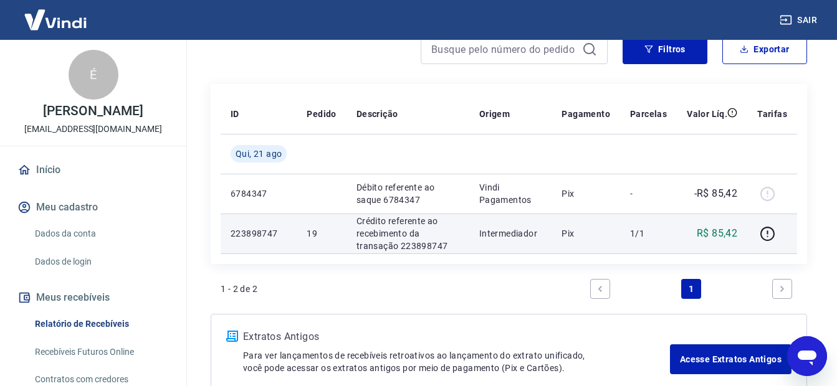
drag, startPoint x: 232, startPoint y: 114, endPoint x: 755, endPoint y: 227, distance: 534.8
click at [755, 227] on table "ID Pedido Descrição Origem Pagamento Parcelas Valor Líq. [PERSON_NAME] [DATE] 6…" at bounding box center [509, 174] width 576 height 160
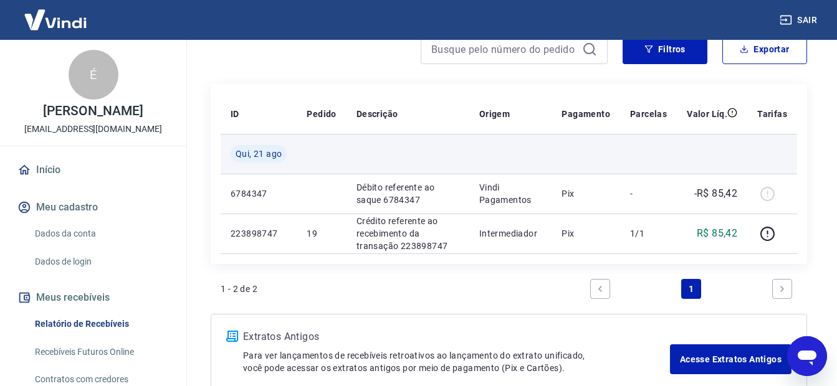
click at [332, 147] on td at bounding box center [321, 154] width 49 height 40
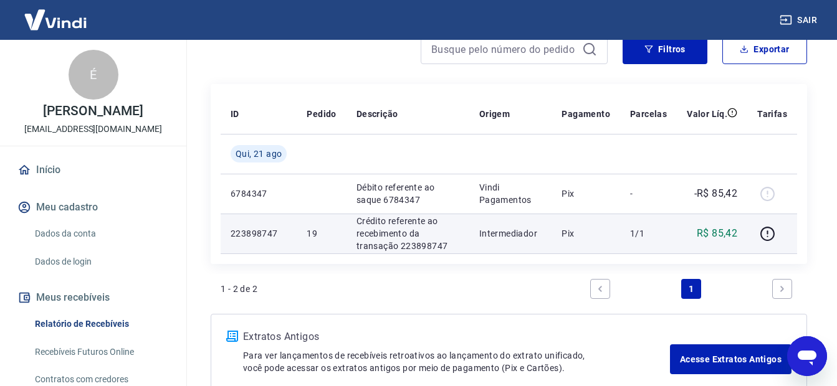
drag, startPoint x: 228, startPoint y: 115, endPoint x: 785, endPoint y: 234, distance: 569.6
click at [785, 234] on table "ID Pedido Descrição Origem Pagamento Parcelas Valor Líq. [PERSON_NAME] [DATE] 6…" at bounding box center [509, 174] width 576 height 160
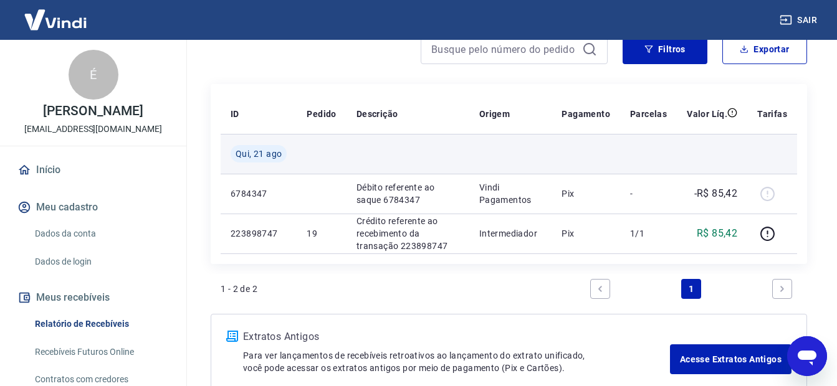
click at [365, 145] on td at bounding box center [407, 154] width 123 height 40
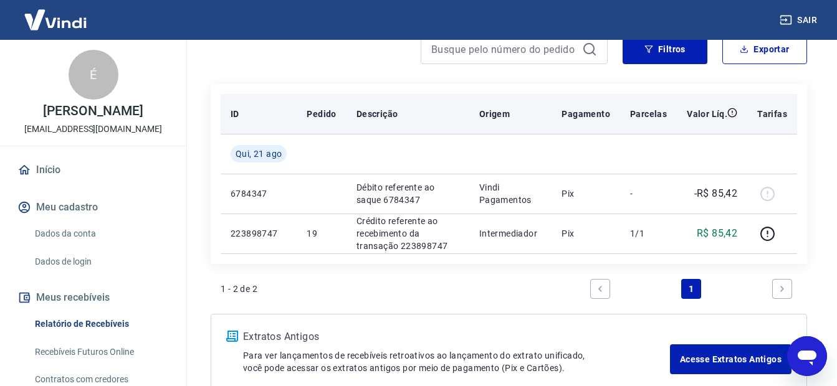
click at [271, 111] on div "ID" at bounding box center [259, 114] width 56 height 12
